Goal: Find specific page/section: Find specific page/section

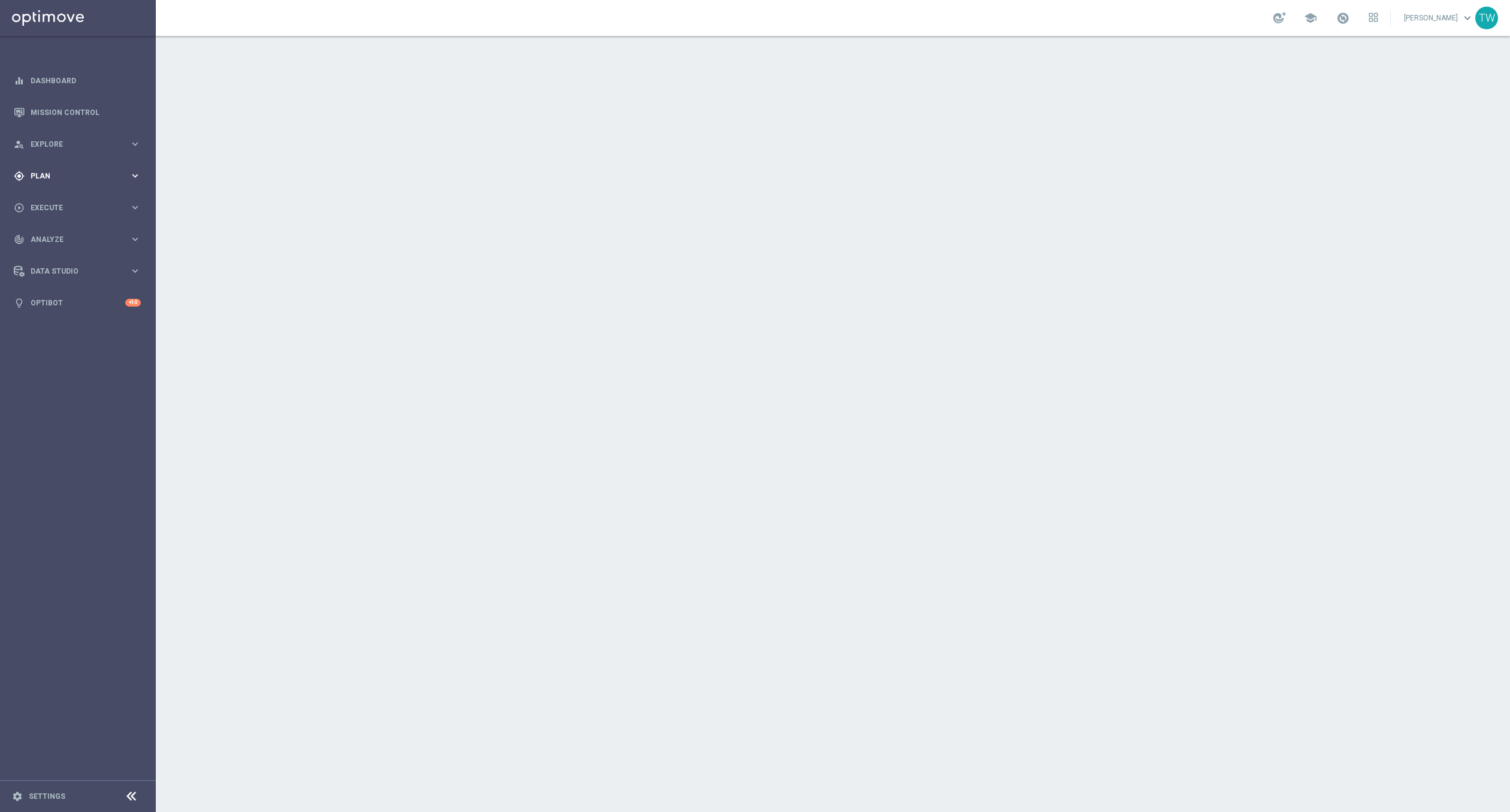
click at [139, 177] on icon "keyboard_arrow_right" at bounding box center [134, 175] width 11 height 11
click at [75, 236] on div "track_changes Analyze keyboard_arrow_right" at bounding box center [77, 240] width 155 height 32
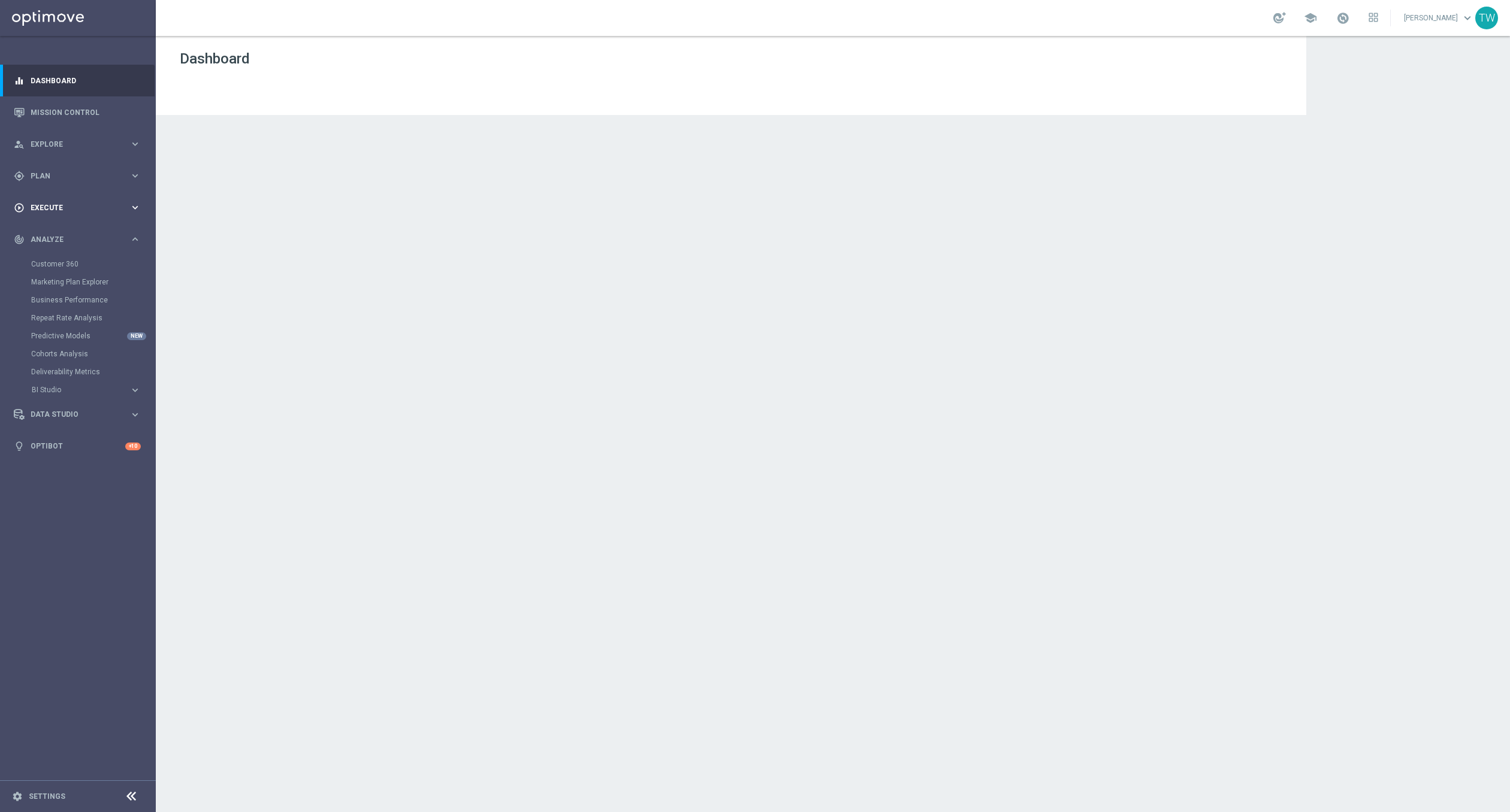
click at [75, 203] on div "play_circle_outline Execute" at bounding box center [71, 208] width 116 height 11
click at [76, 181] on div "gps_fixed Plan" at bounding box center [71, 176] width 116 height 11
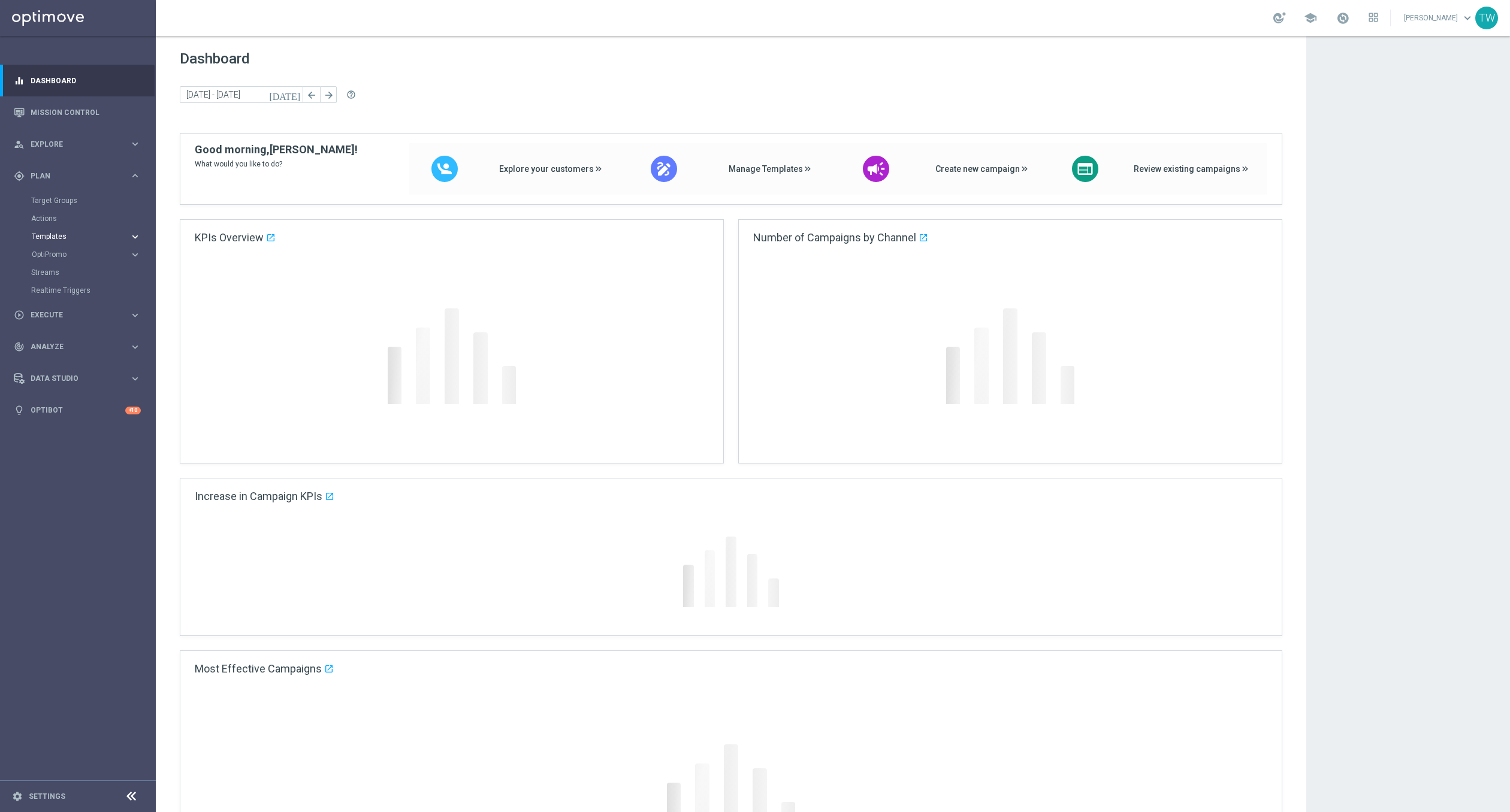
click at [72, 235] on span "Templates" at bounding box center [74, 236] width 85 height 8
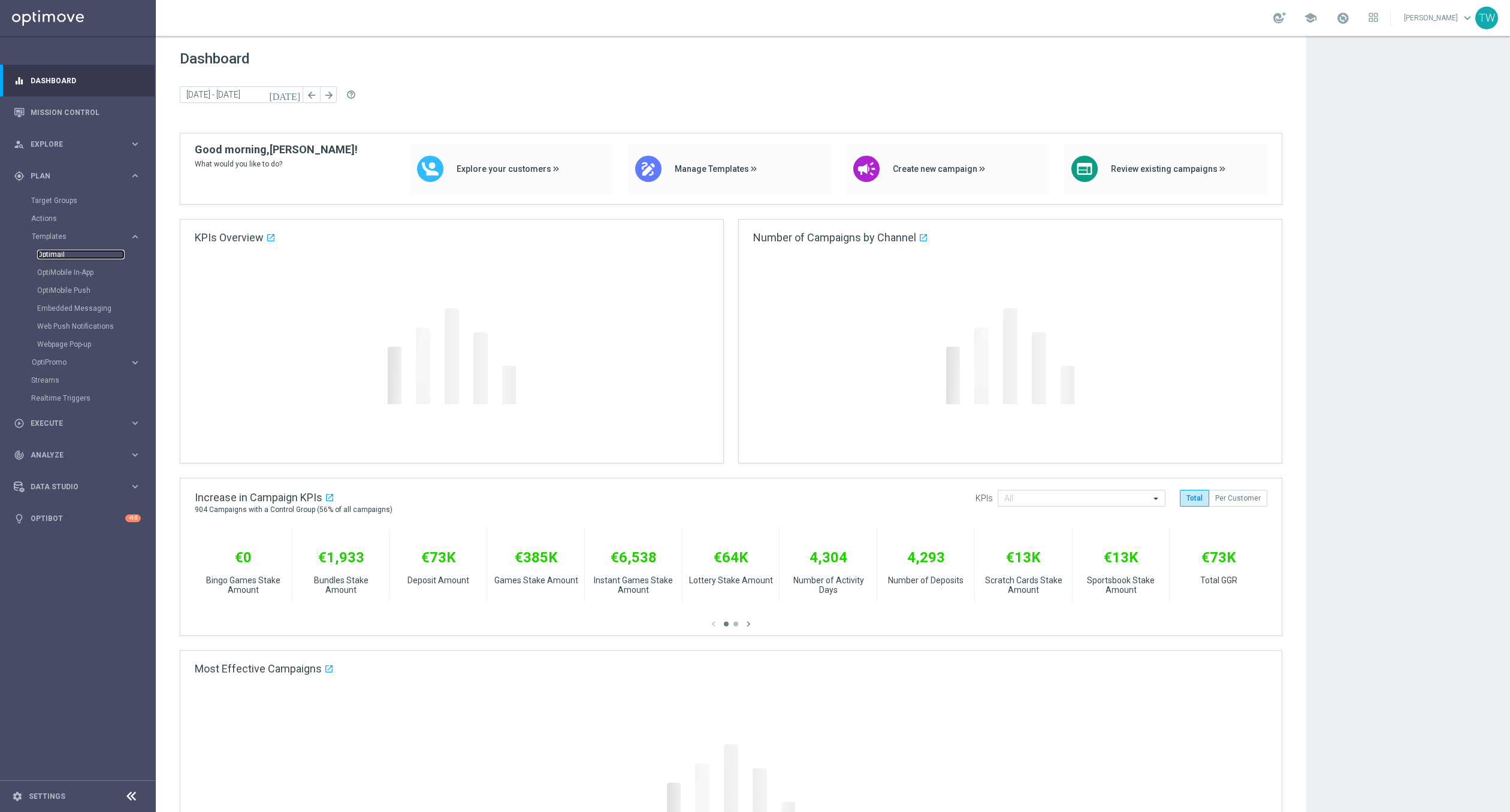
click at [62, 257] on link "Optimail" at bounding box center [81, 254] width 88 height 9
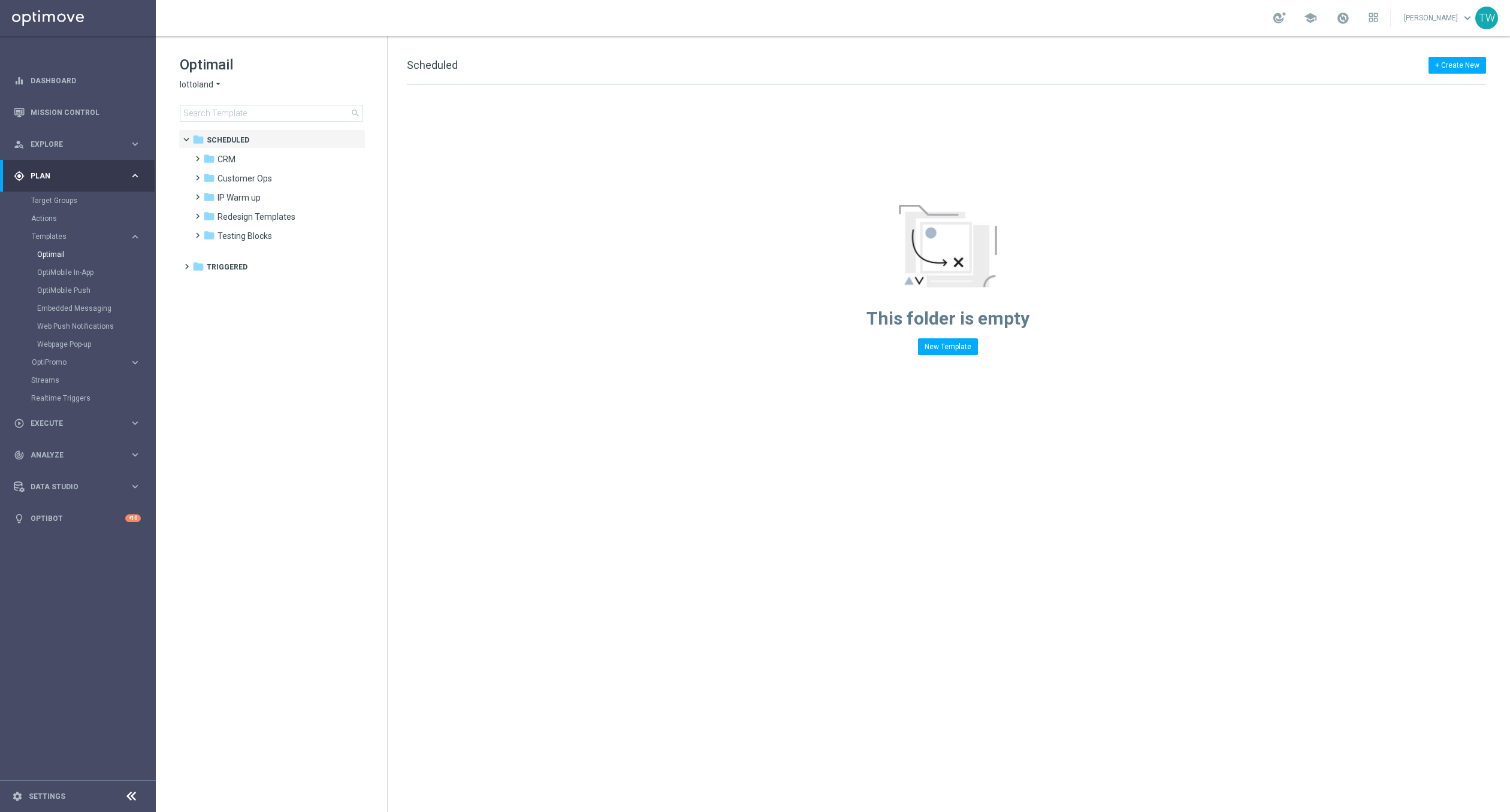
click at [214, 88] on icon "arrow_drop_down" at bounding box center [218, 84] width 9 height 11
click at [215, 108] on div "KenoGO" at bounding box center [225, 112] width 90 height 14
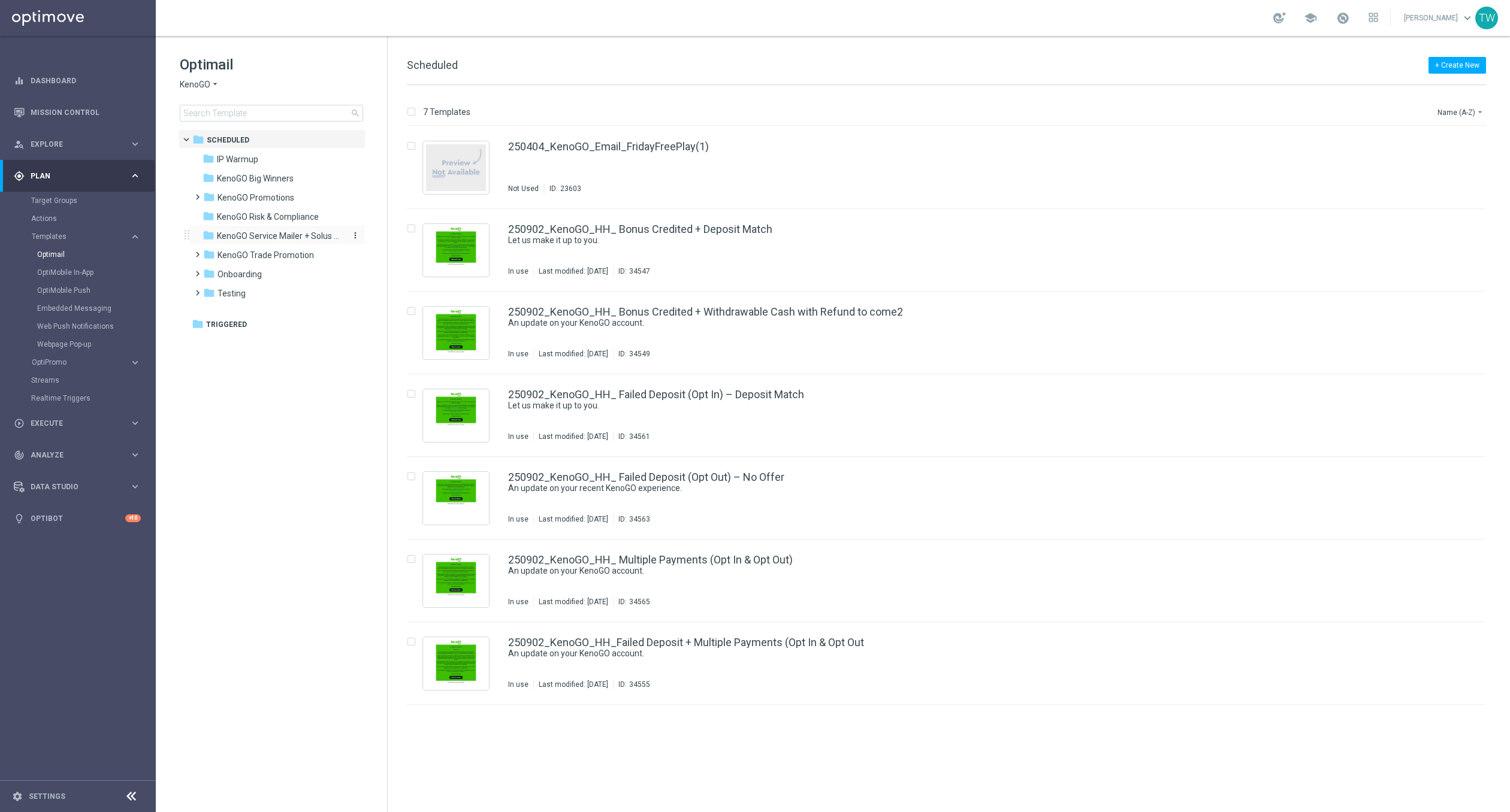
click at [278, 235] on span "KenoGO Service Mailer + Solus eDM" at bounding box center [279, 235] width 123 height 11
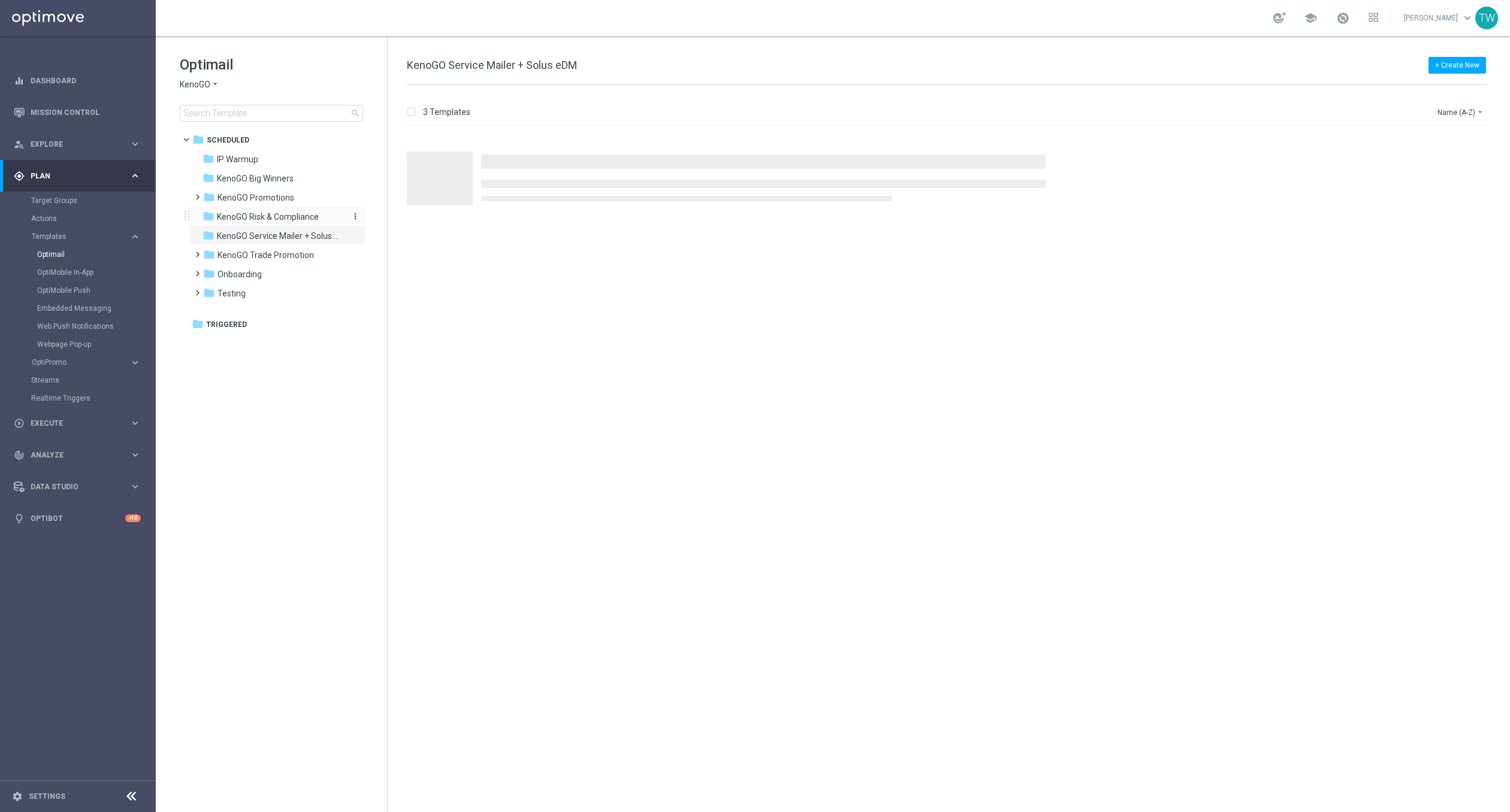
click at [277, 211] on span "KenoGO Risk & Compliance" at bounding box center [268, 216] width 102 height 11
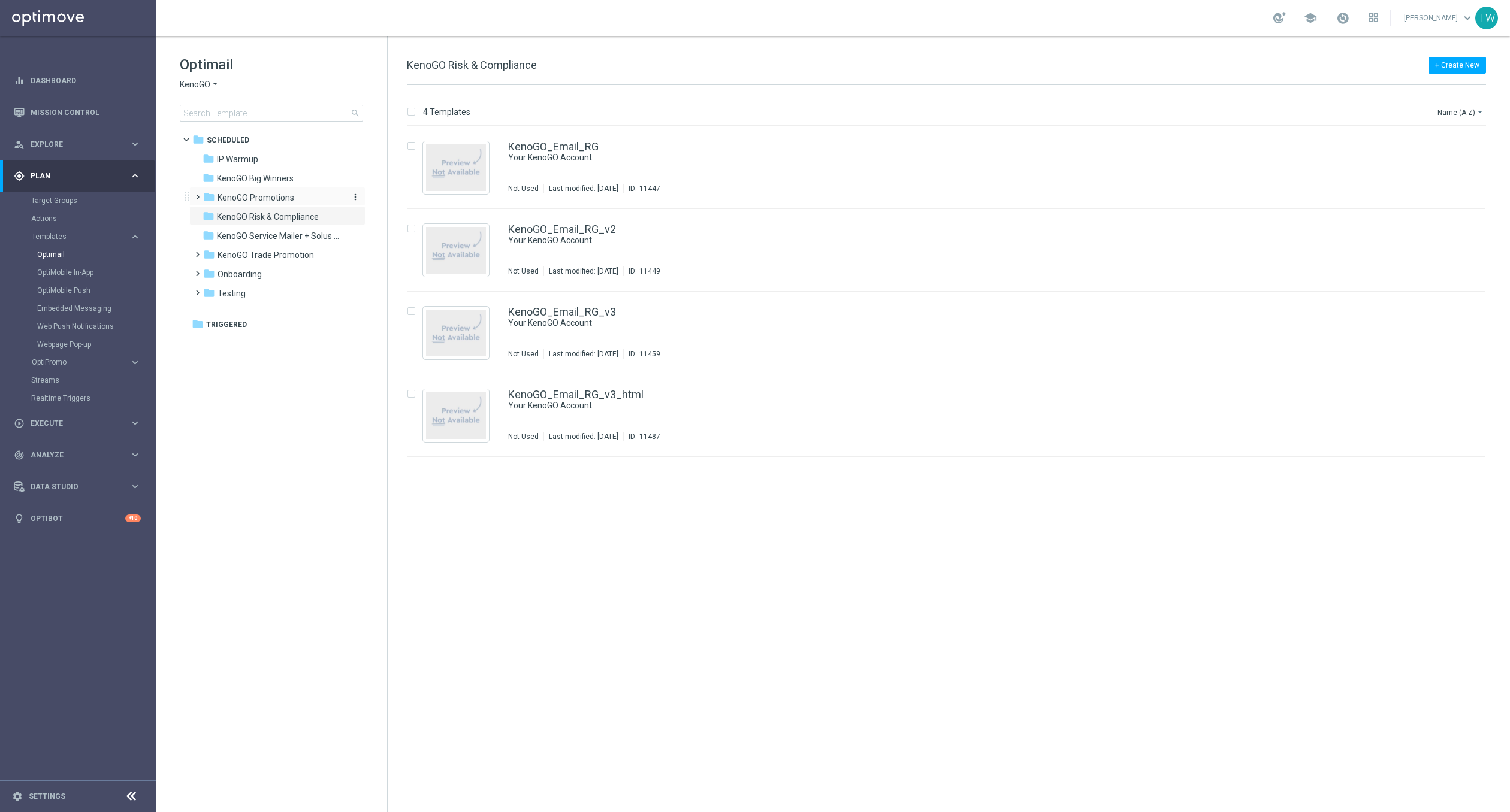
click at [273, 201] on span "KenoGO Promotions" at bounding box center [256, 198] width 77 height 11
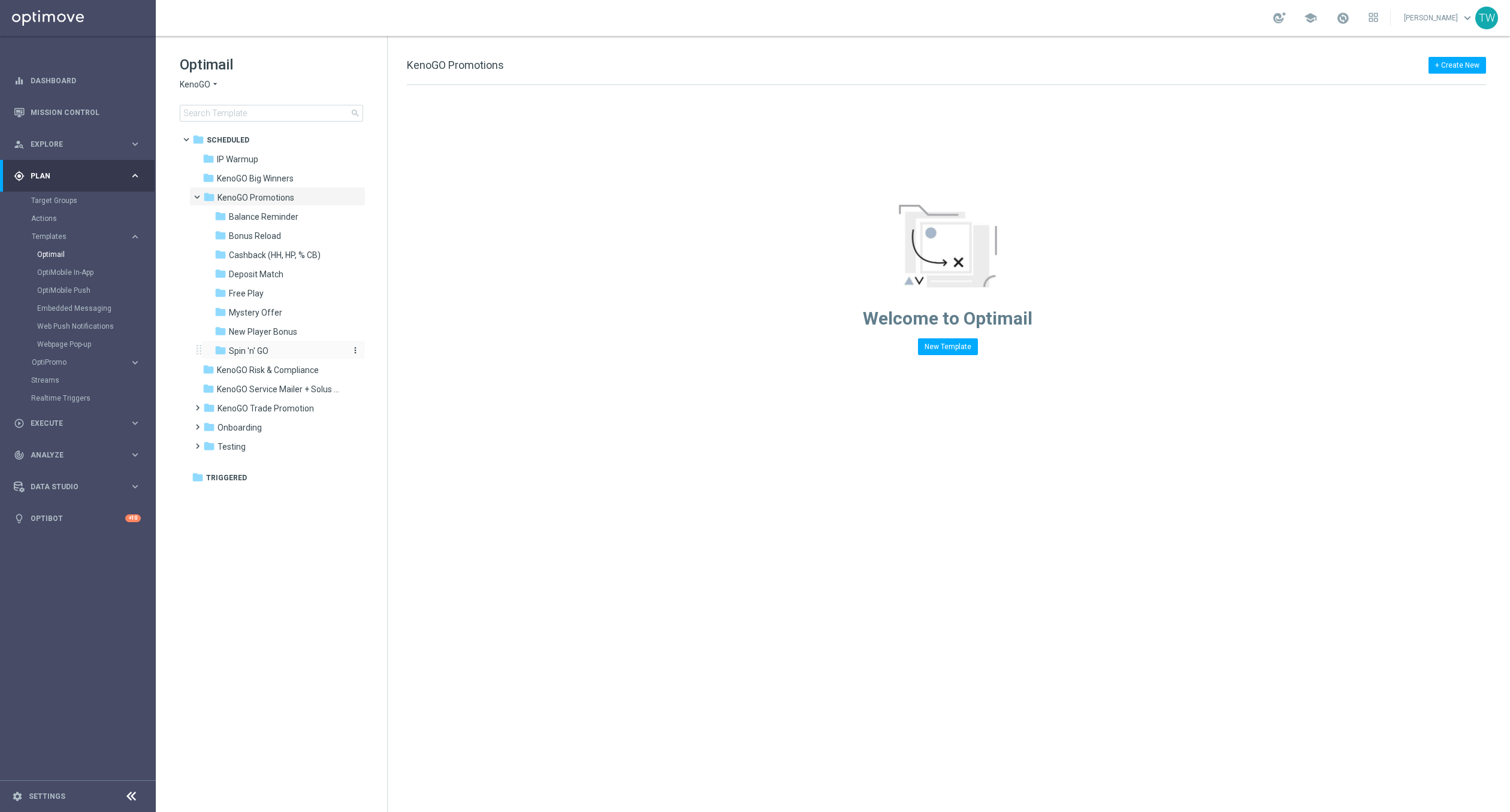
click at [281, 349] on div "folder Spin 'n' GO" at bounding box center [278, 351] width 128 height 14
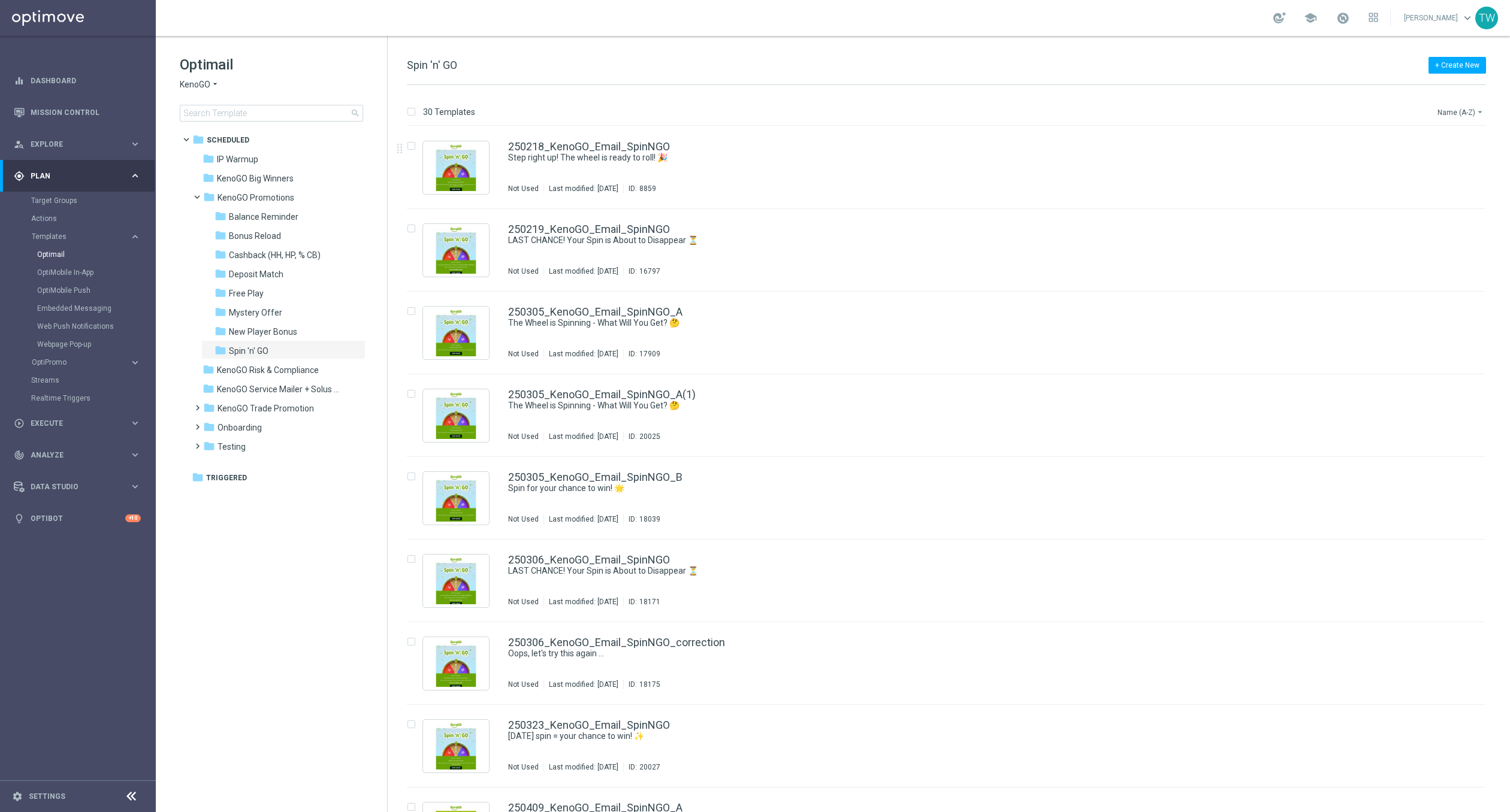
click at [1117, 111] on button "Name (A-Z) arrow_drop_down" at bounding box center [1461, 111] width 50 height 14
click at [1117, 161] on span "Date Modified (Newest)" at bounding box center [1439, 165] width 80 height 8
